Goal: Transaction & Acquisition: Purchase product/service

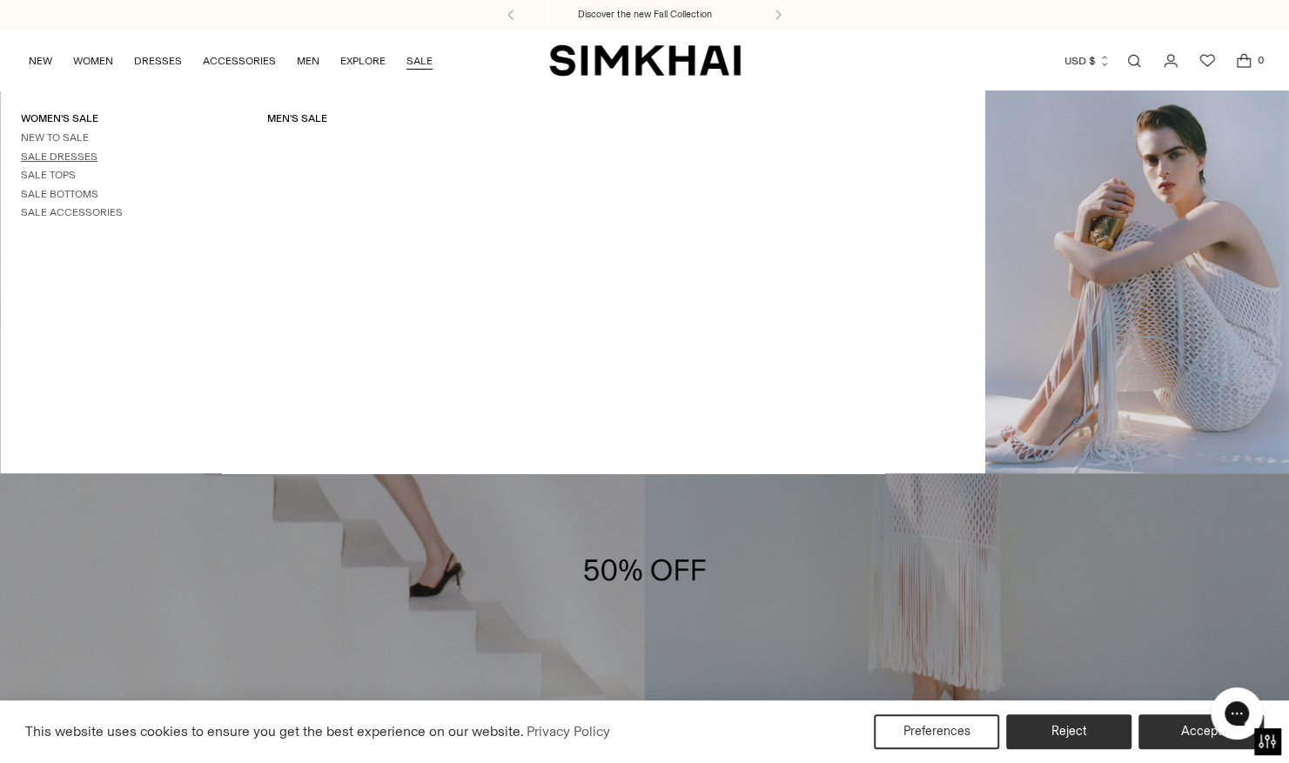
click at [56, 153] on link "Sale Dresses" at bounding box center [59, 157] width 77 height 12
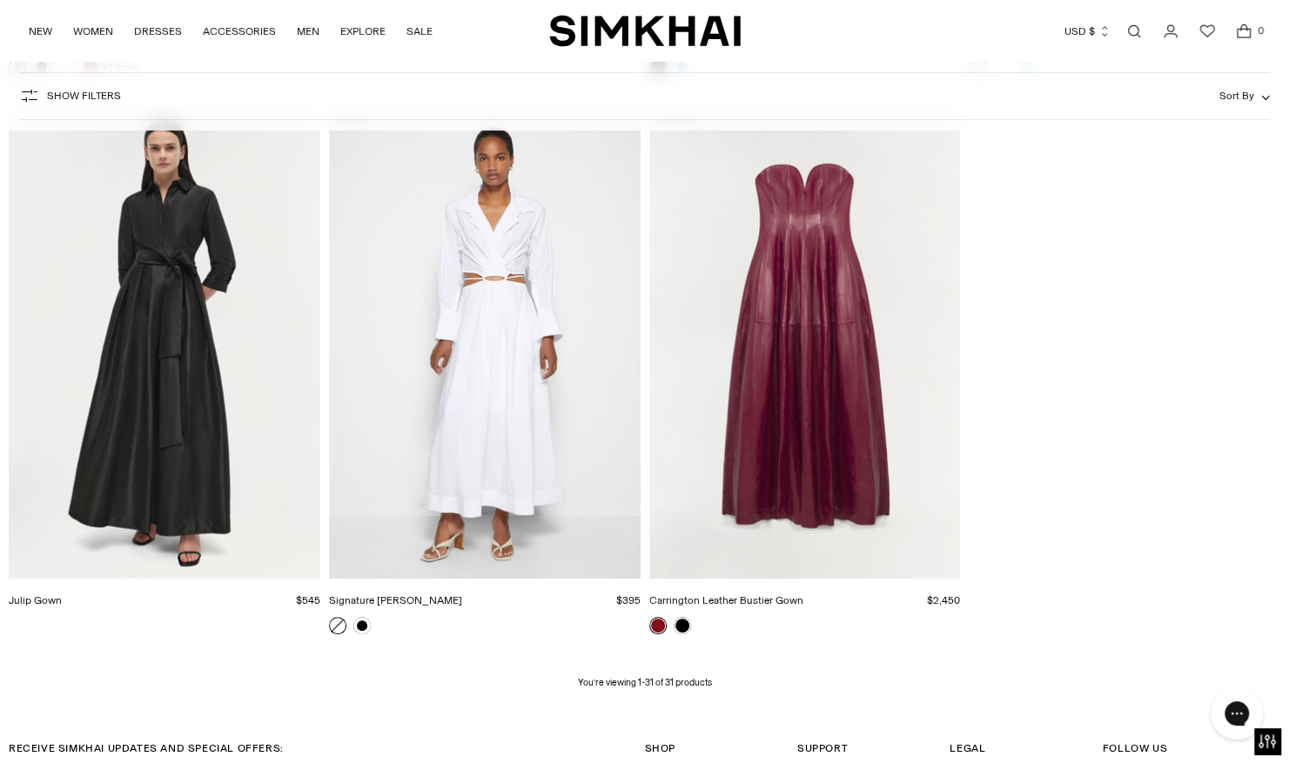
scroll to position [4040, 0]
click at [0, 0] on img "Julip Gown" at bounding box center [0, 0] width 0 height 0
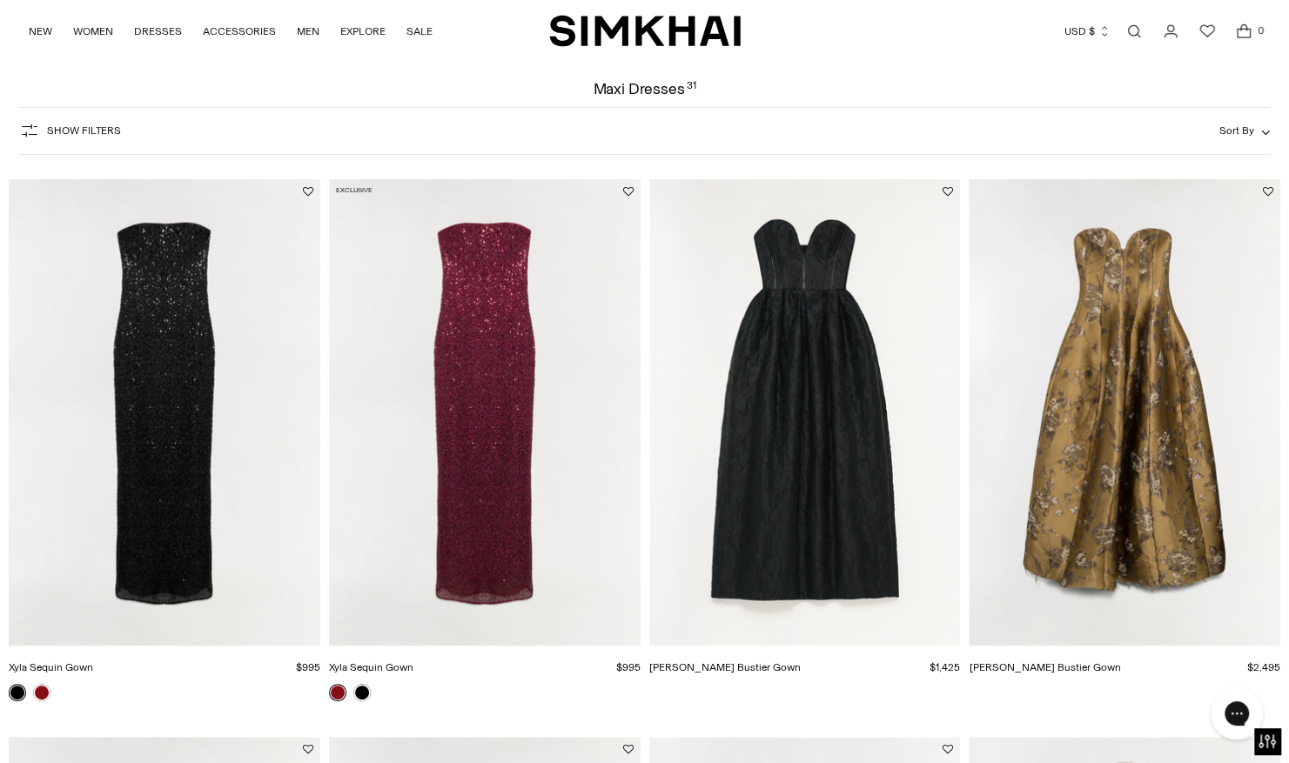
scroll to position [0, 0]
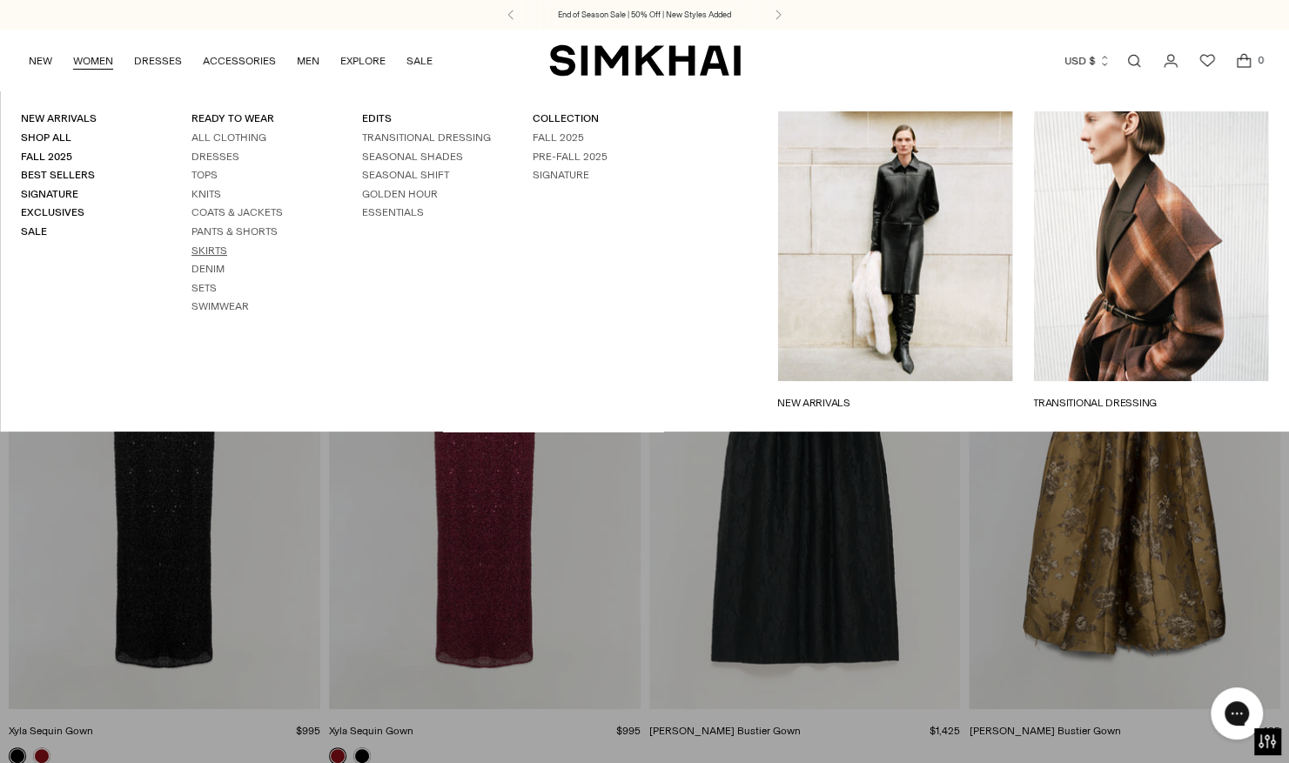
click at [215, 249] on link "Skirts" at bounding box center [209, 251] width 36 height 12
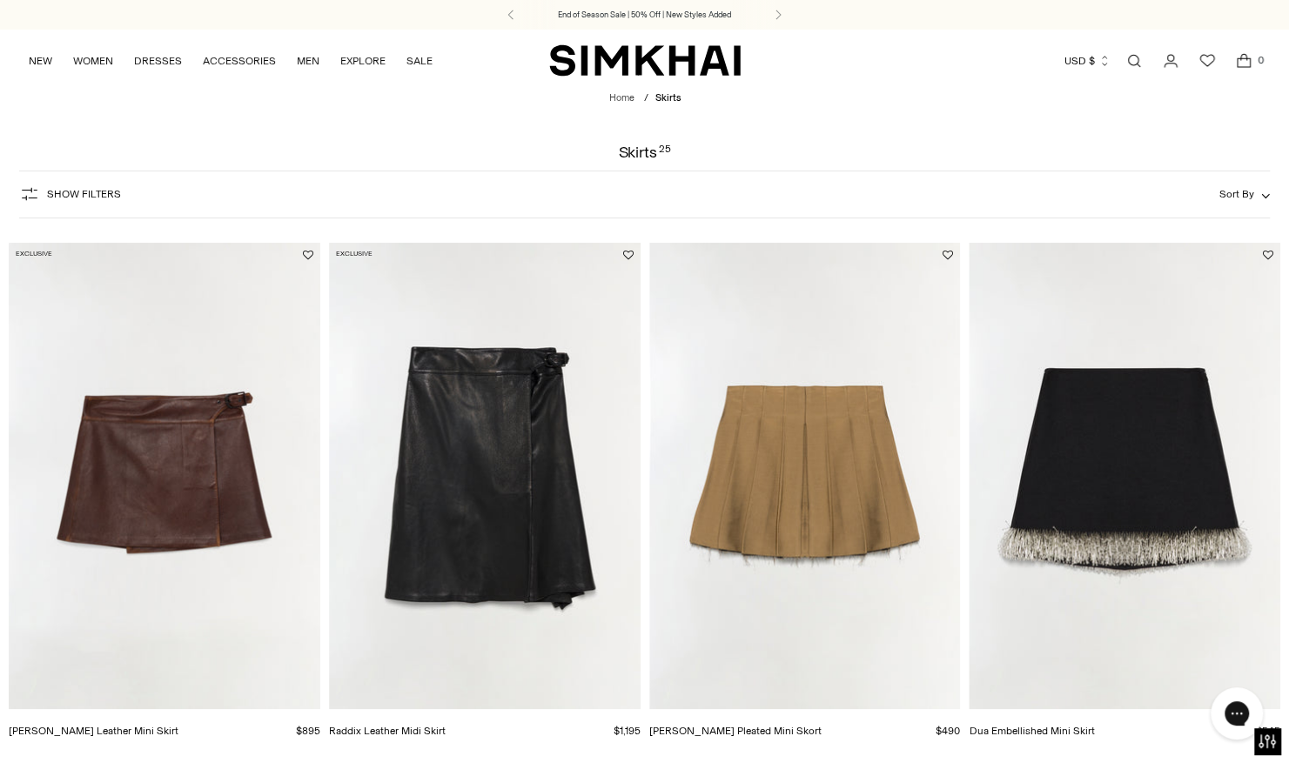
click at [95, 190] on span "Show Filters" at bounding box center [84, 194] width 74 height 12
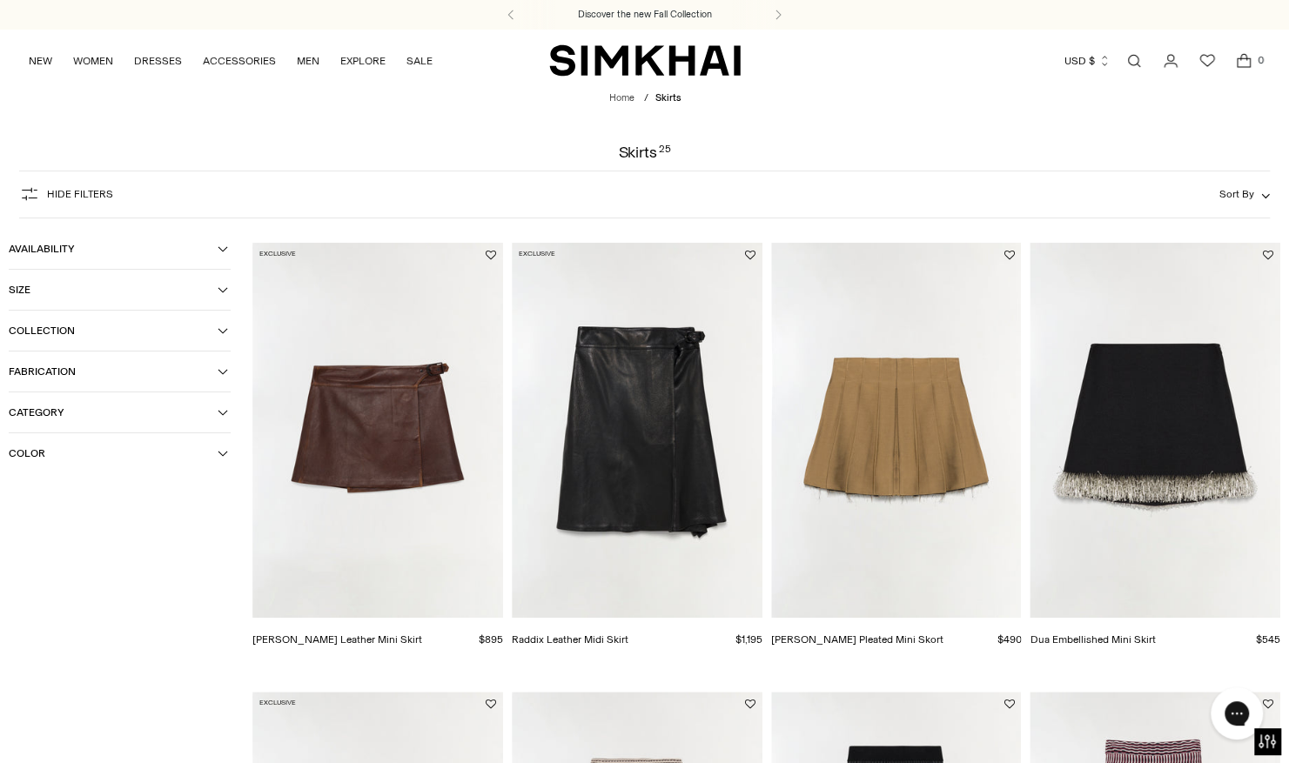
click at [68, 418] on span "Category" at bounding box center [113, 412] width 209 height 12
click at [47, 516] on span "Skirts" at bounding box center [41, 522] width 37 height 16
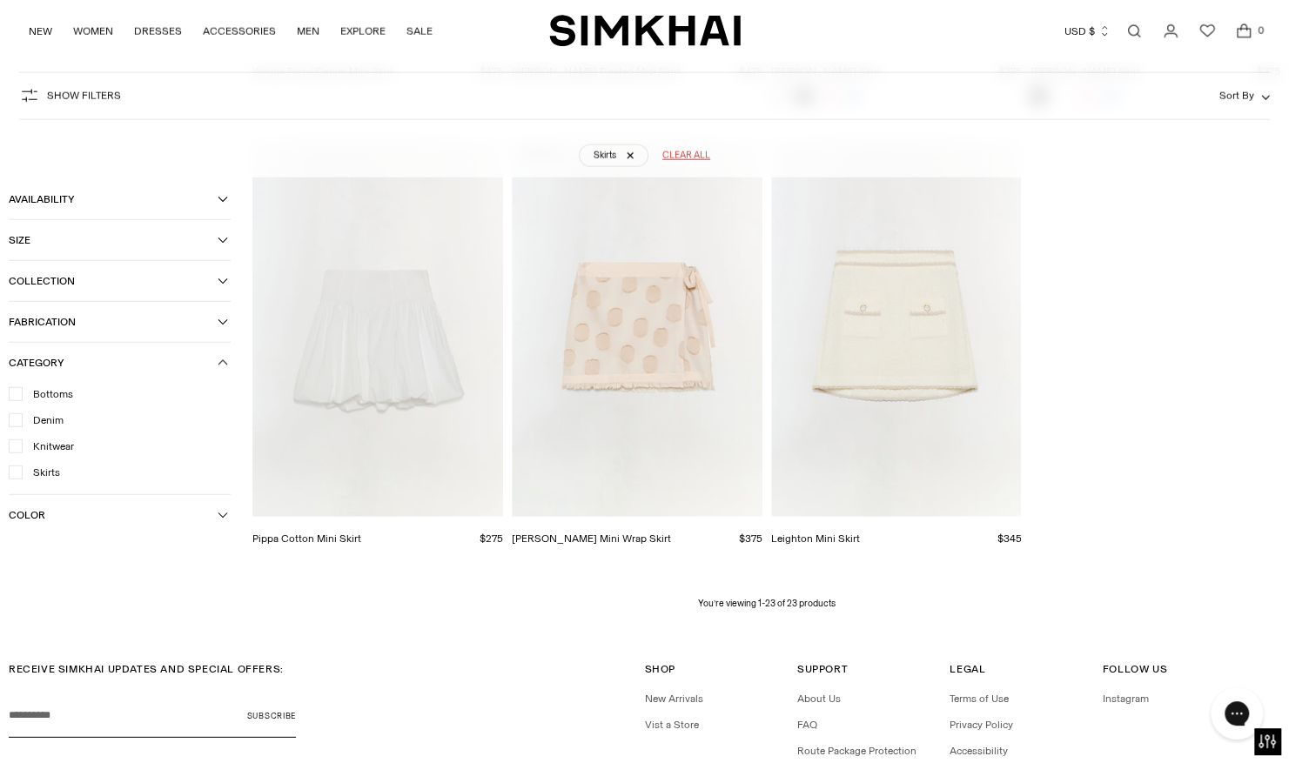
scroll to position [2484, 0]
